Goal: Task Accomplishment & Management: Manage account settings

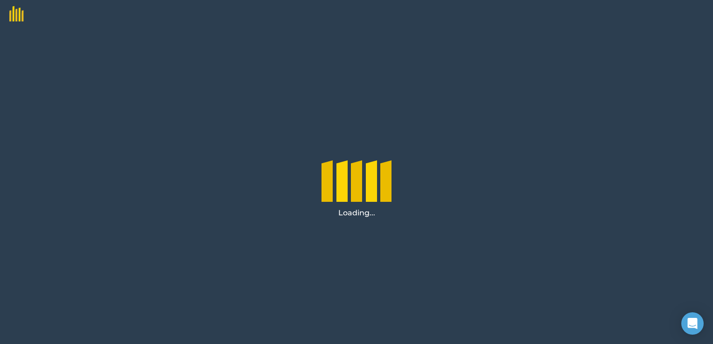
click at [581, 163] on div "Loading..." at bounding box center [356, 186] width 713 height 316
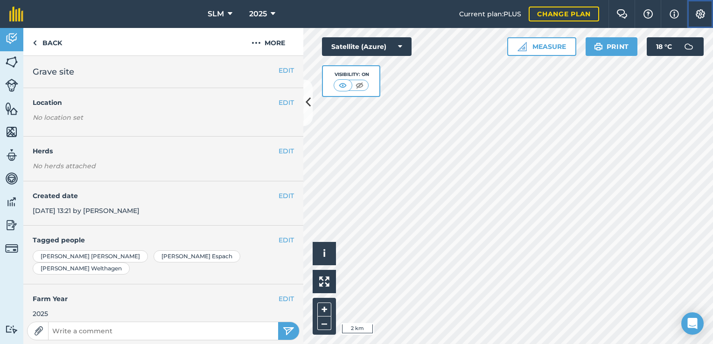
click at [697, 12] on img at bounding box center [700, 13] width 11 height 9
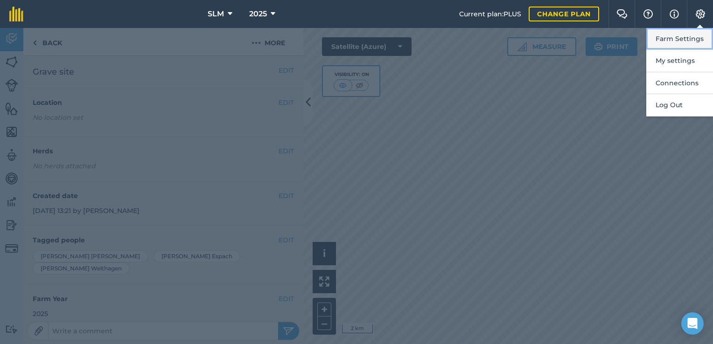
click at [681, 42] on button "Farm Settings" at bounding box center [679, 39] width 67 height 22
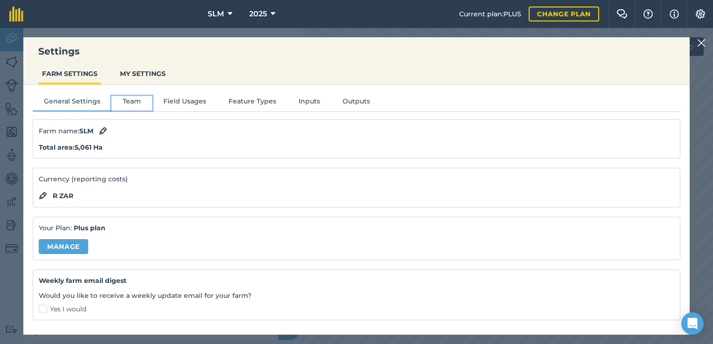
click at [129, 103] on button "Team" at bounding box center [132, 103] width 41 height 14
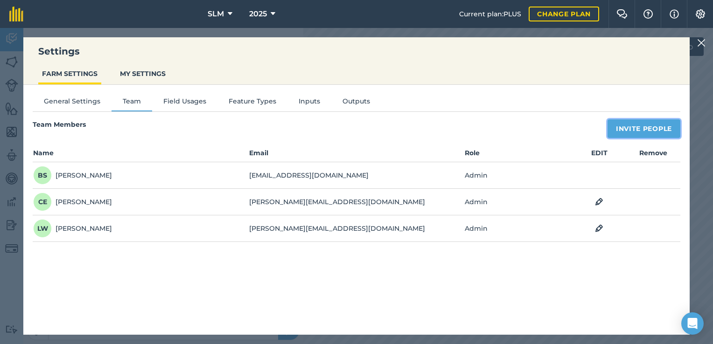
click at [651, 126] on button "Invite People" at bounding box center [644, 128] width 73 height 19
select select "MEMBER"
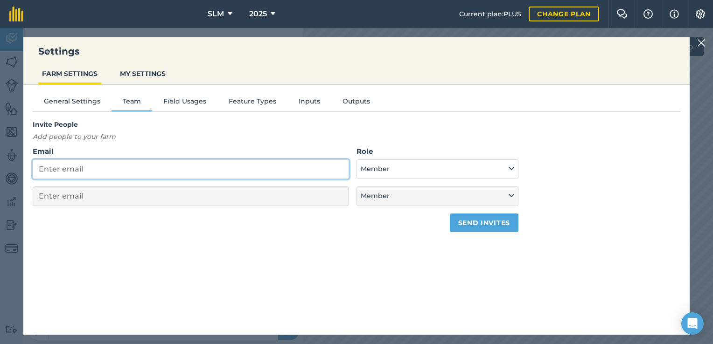
click at [190, 168] on input "Email" at bounding box center [191, 170] width 316 height 20
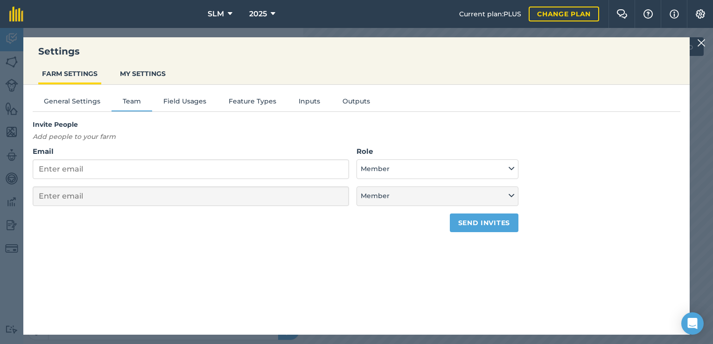
click at [412, 34] on div "Settings FARM SETTINGS MY SETTINGS General Settings Team Field Usages Feature T…" at bounding box center [356, 186] width 713 height 316
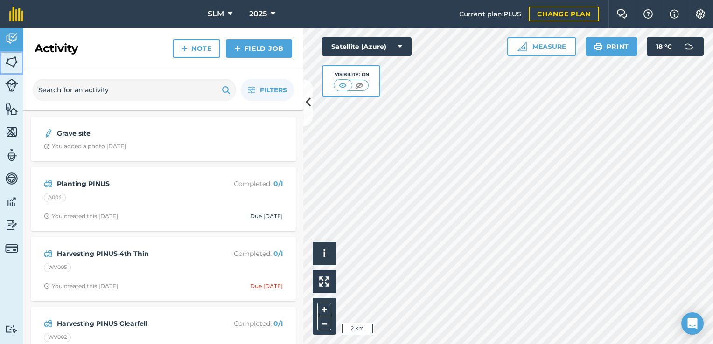
click at [15, 63] on img at bounding box center [11, 62] width 13 height 14
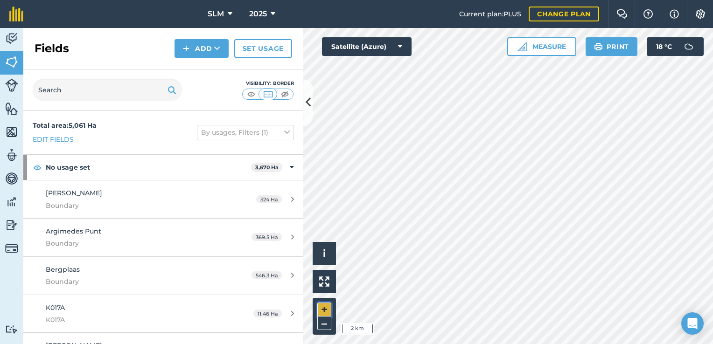
click at [323, 309] on button "+" at bounding box center [324, 310] width 14 height 14
click at [702, 14] on img at bounding box center [700, 13] width 11 height 9
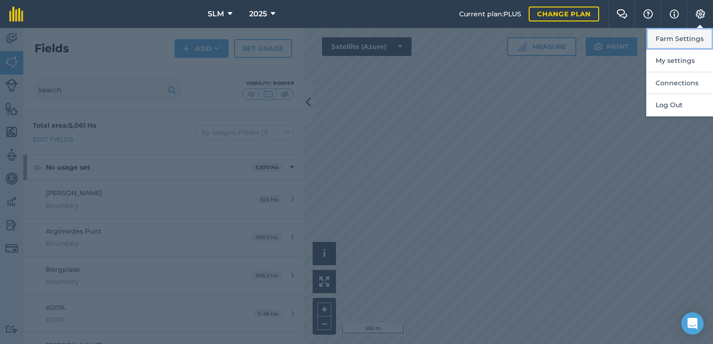
click at [685, 35] on button "Farm Settings" at bounding box center [679, 39] width 67 height 22
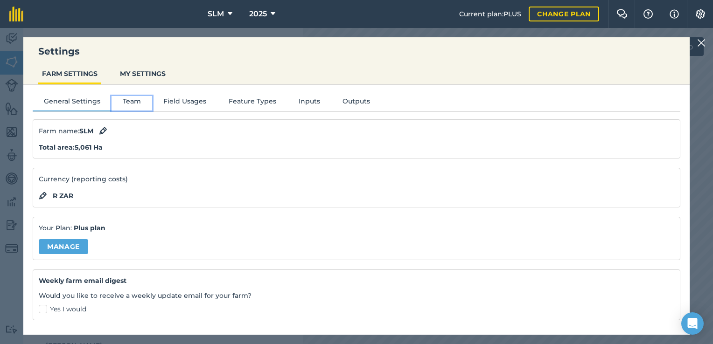
click at [129, 100] on button "Team" at bounding box center [132, 103] width 41 height 14
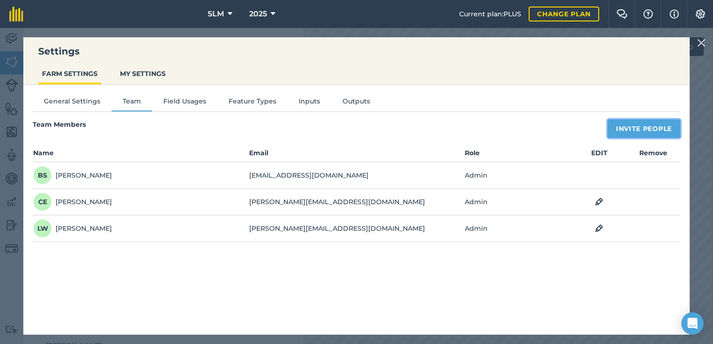
click at [644, 129] on button "Invite People" at bounding box center [644, 128] width 73 height 19
select select "MEMBER"
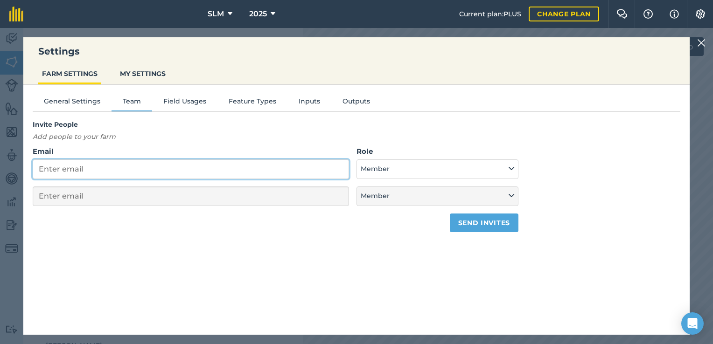
click at [166, 169] on input "Email" at bounding box center [191, 170] width 316 height 20
type input "p"
select select "MEMBER"
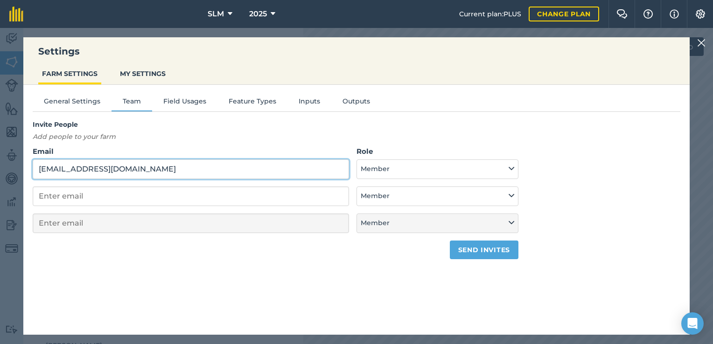
type input "[EMAIL_ADDRESS][DOMAIN_NAME]"
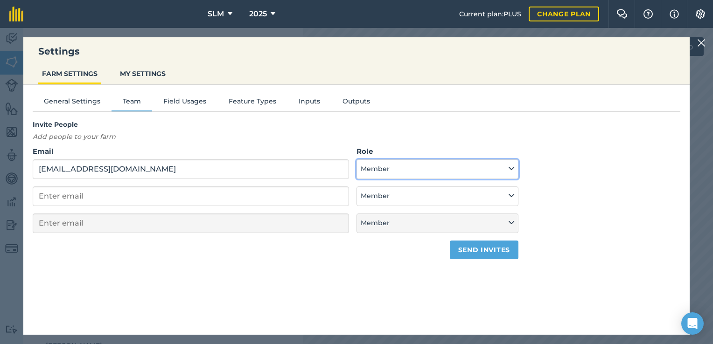
click at [510, 168] on icon at bounding box center [512, 169] width 6 height 10
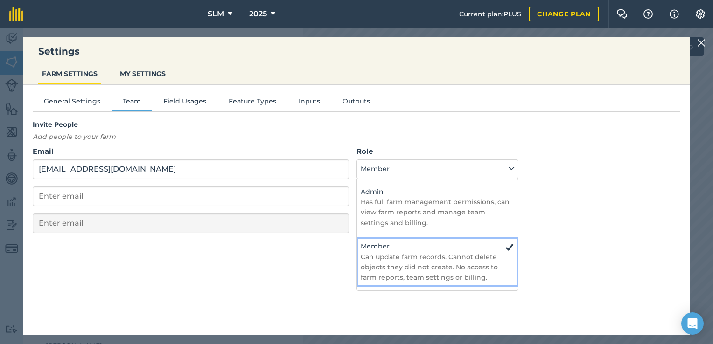
click at [414, 246] on h4 "Member" at bounding box center [438, 246] width 154 height 10
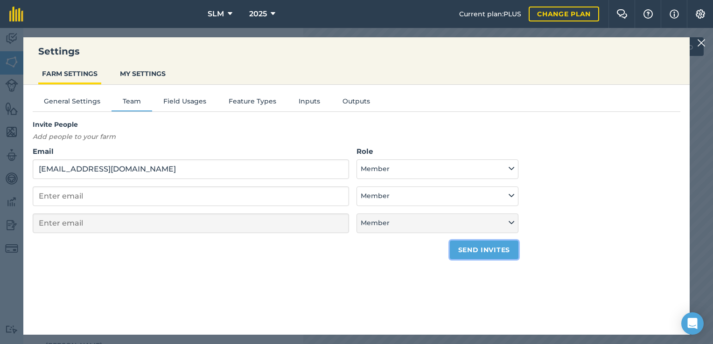
click at [485, 254] on button "Send invites" at bounding box center [484, 250] width 69 height 19
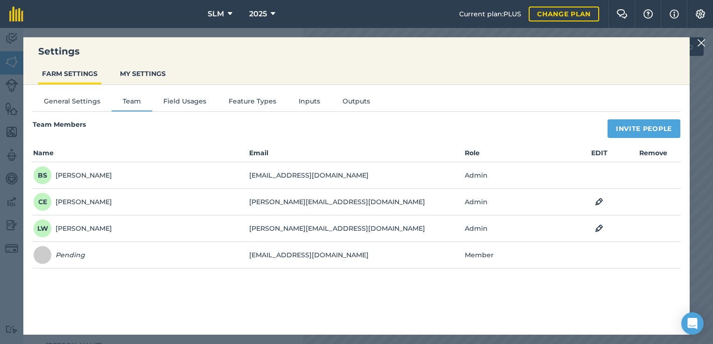
click at [696, 72] on div "Settings FARM SETTINGS MY SETTINGS General Settings Team Field Usages Feature T…" at bounding box center [356, 186] width 713 height 316
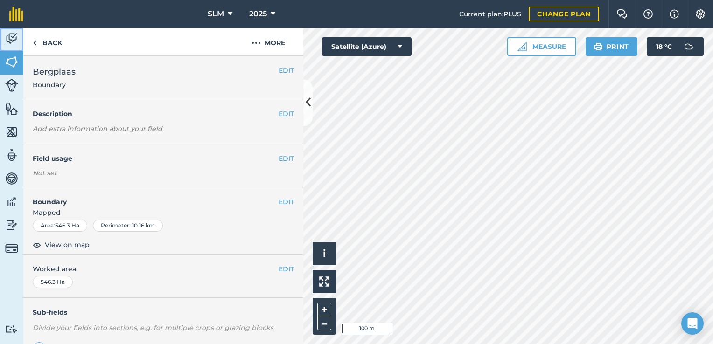
click at [11, 40] on img at bounding box center [11, 39] width 13 height 14
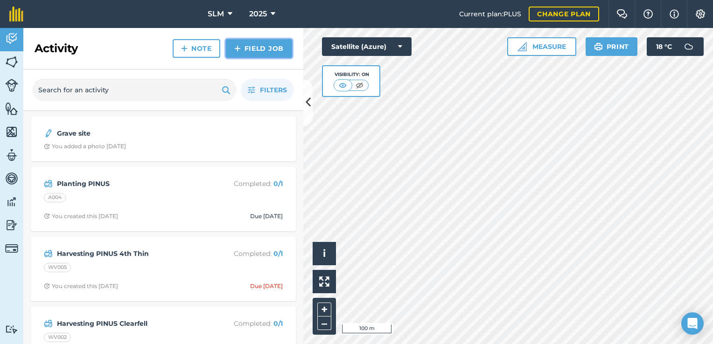
click at [269, 51] on link "Field Job" at bounding box center [259, 48] width 66 height 19
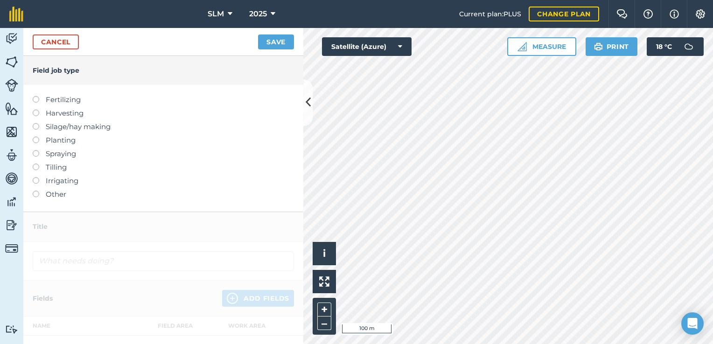
click at [36, 191] on label at bounding box center [39, 191] width 13 height 0
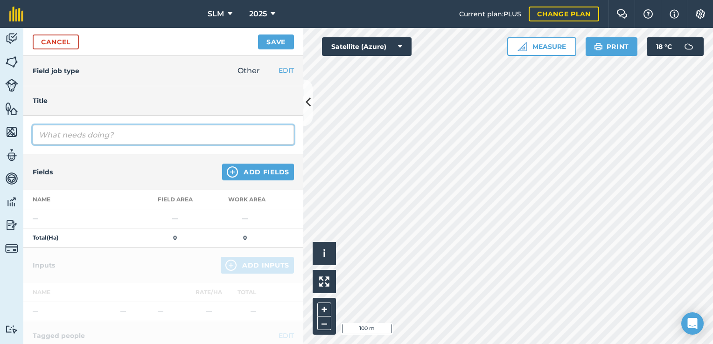
click at [86, 134] on input "text" at bounding box center [163, 135] width 261 height 20
type input "Slashing Weeds and Wattle between baby pines"
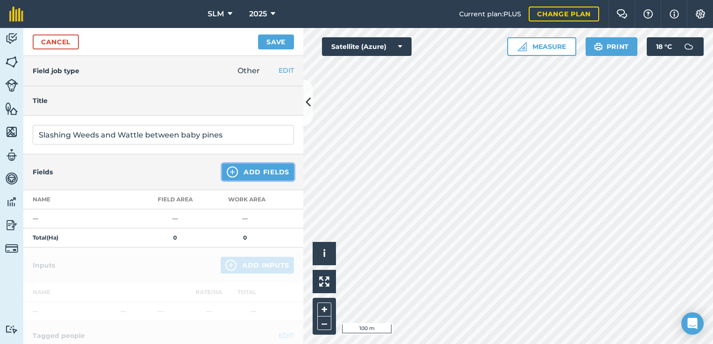
click at [228, 175] on img at bounding box center [232, 172] width 11 height 11
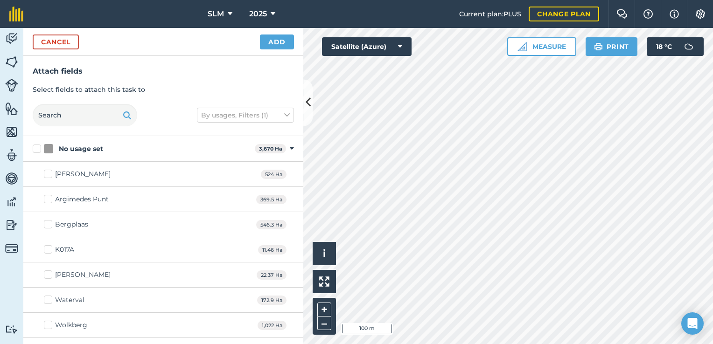
click at [49, 224] on label "Bergplaas" at bounding box center [66, 225] width 44 height 10
click at [49, 224] on input "Bergplaas" at bounding box center [47, 223] width 6 height 6
click at [49, 224] on label "Bergplaas" at bounding box center [66, 225] width 44 height 10
click at [49, 224] on input "Bergplaas" at bounding box center [47, 223] width 6 height 6
checkbox input "false"
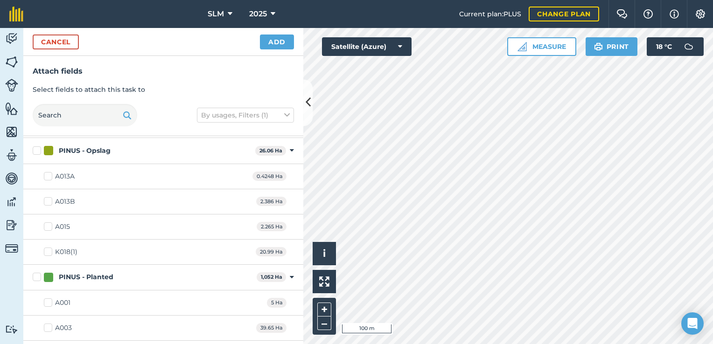
scroll to position [1084, 0]
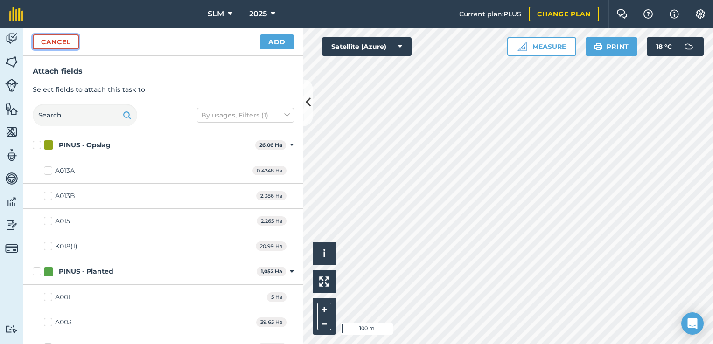
click at [65, 42] on button "Cancel" at bounding box center [56, 42] width 46 height 15
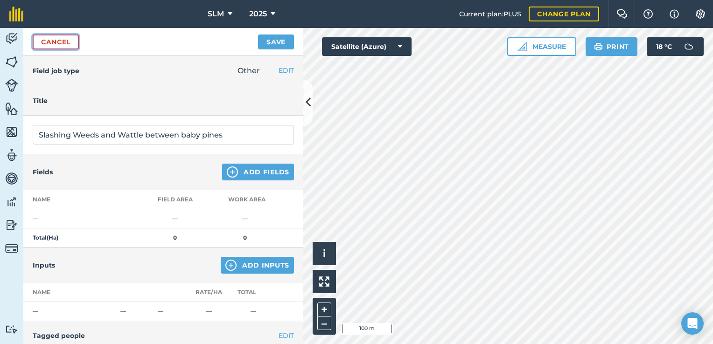
click at [65, 42] on link "Cancel" at bounding box center [56, 42] width 46 height 15
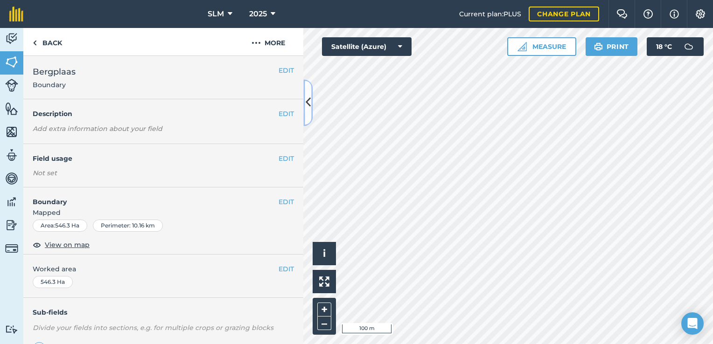
click at [307, 104] on icon at bounding box center [308, 103] width 5 height 16
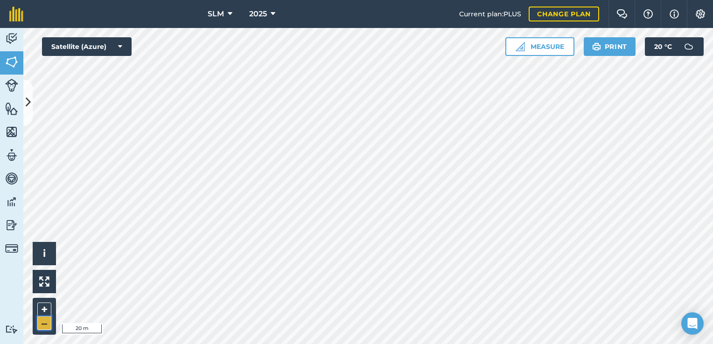
click at [42, 323] on button "–" at bounding box center [44, 324] width 14 height 14
click at [29, 91] on button at bounding box center [27, 102] width 9 height 47
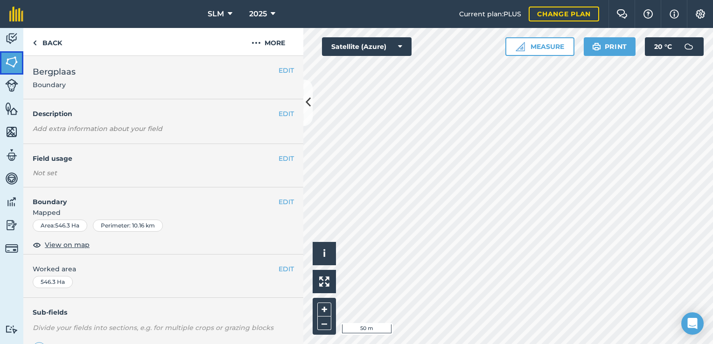
click at [11, 63] on img at bounding box center [11, 62] width 13 height 14
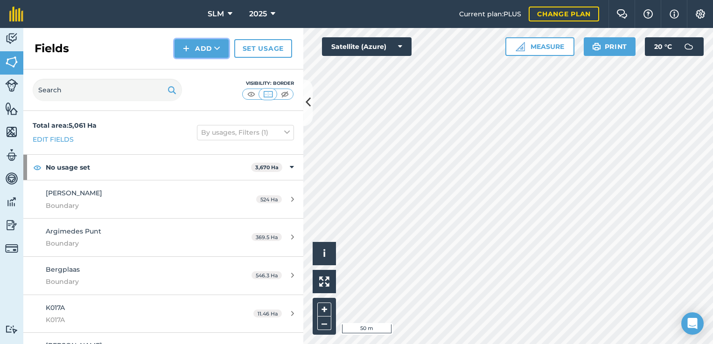
click at [197, 49] on button "Add" at bounding box center [202, 48] width 54 height 19
click at [205, 68] on link "Draw" at bounding box center [201, 69] width 51 height 21
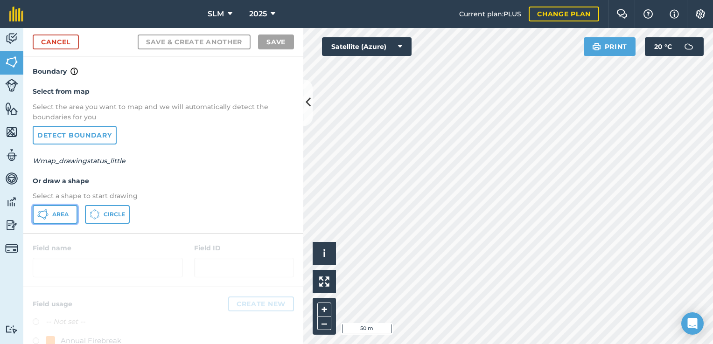
click at [60, 212] on span "Area" at bounding box center [60, 214] width 16 height 7
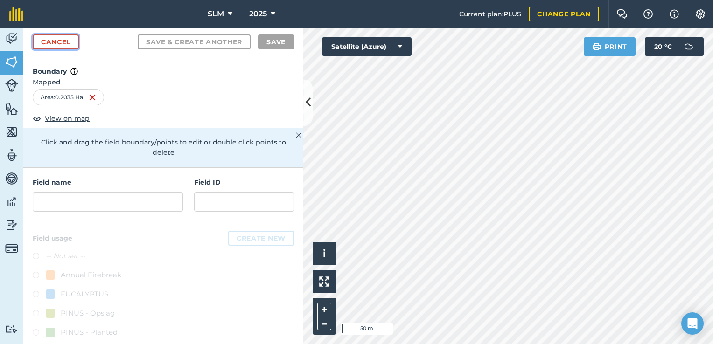
click at [56, 39] on link "Cancel" at bounding box center [56, 42] width 46 height 15
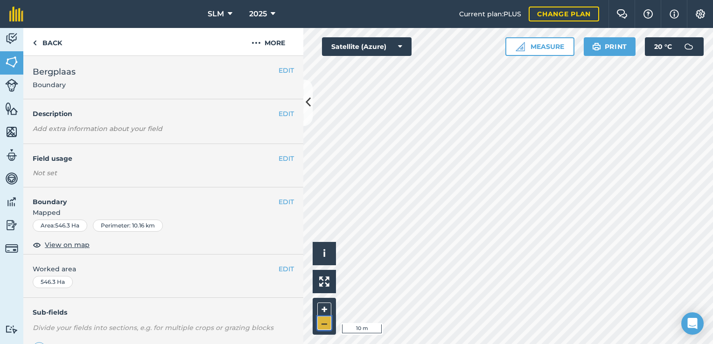
click at [325, 323] on button "–" at bounding box center [324, 324] width 14 height 14
